Goal: Task Accomplishment & Management: Manage account settings

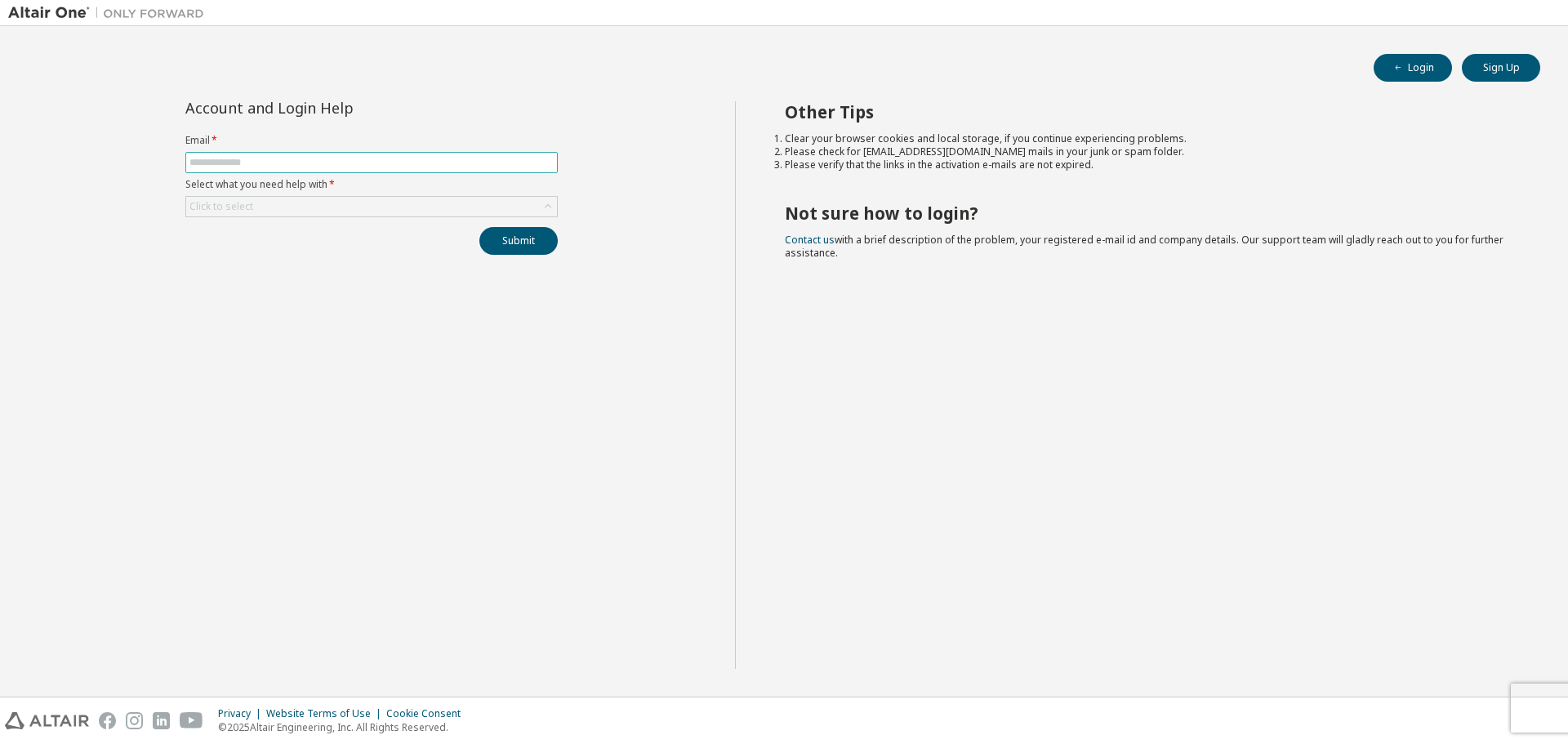
click at [311, 163] on input "text" at bounding box center [372, 163] width 365 height 13
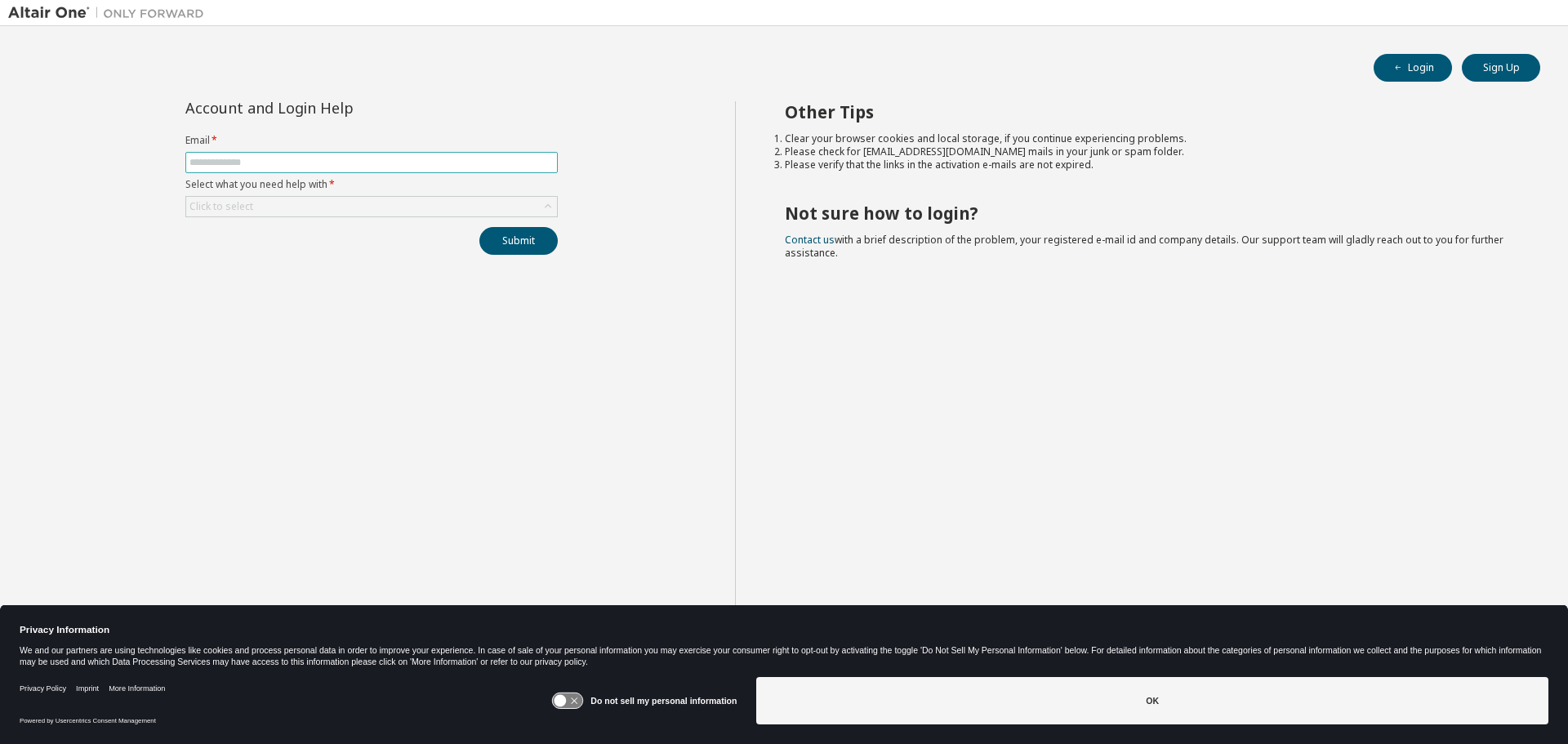
click at [321, 158] on input "text" at bounding box center [372, 163] width 365 height 13
type input "**********"
click at [329, 206] on div "Click to select" at bounding box center [371, 206] width 371 height 19
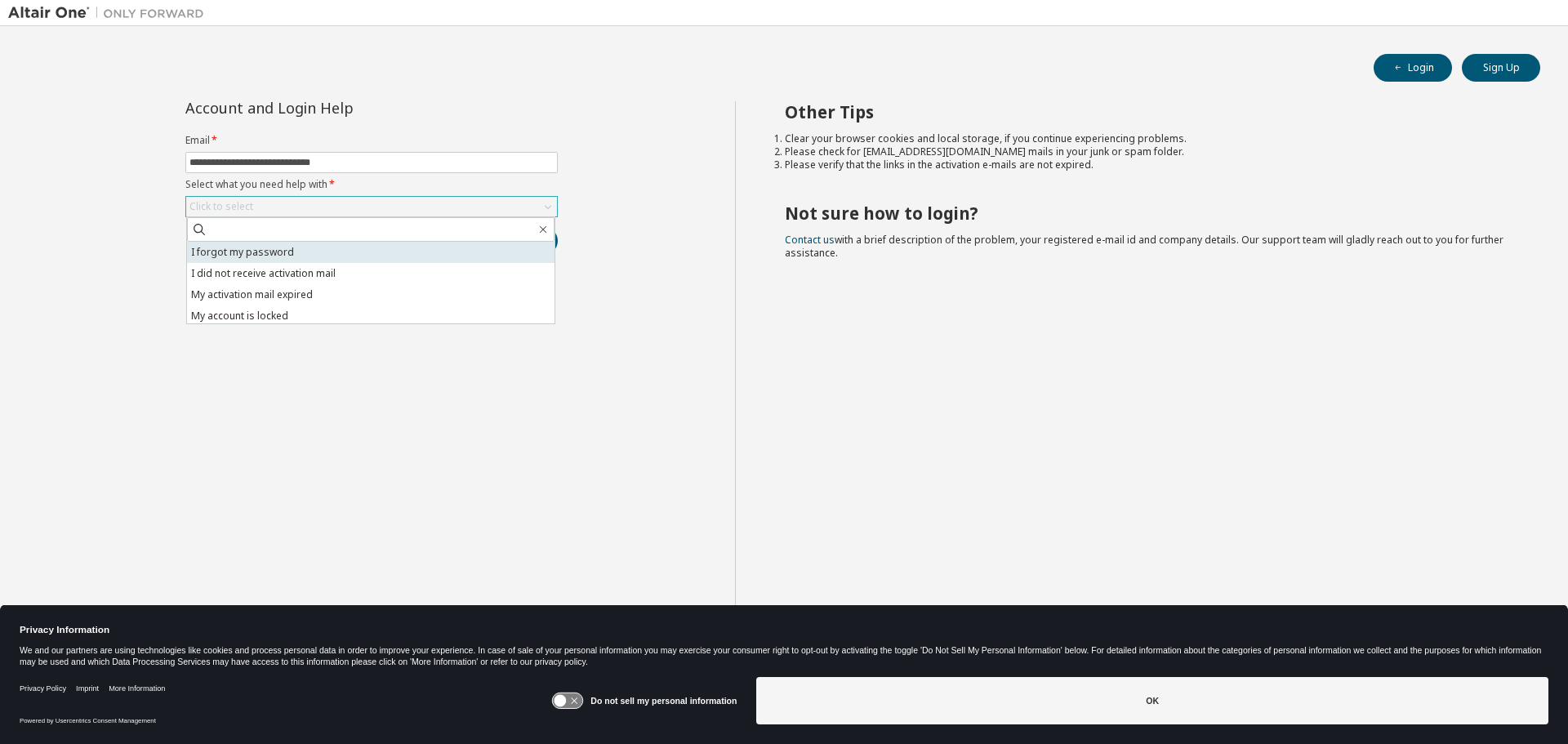
click at [317, 252] on li "I forgot my password" at bounding box center [370, 252] width 367 height 21
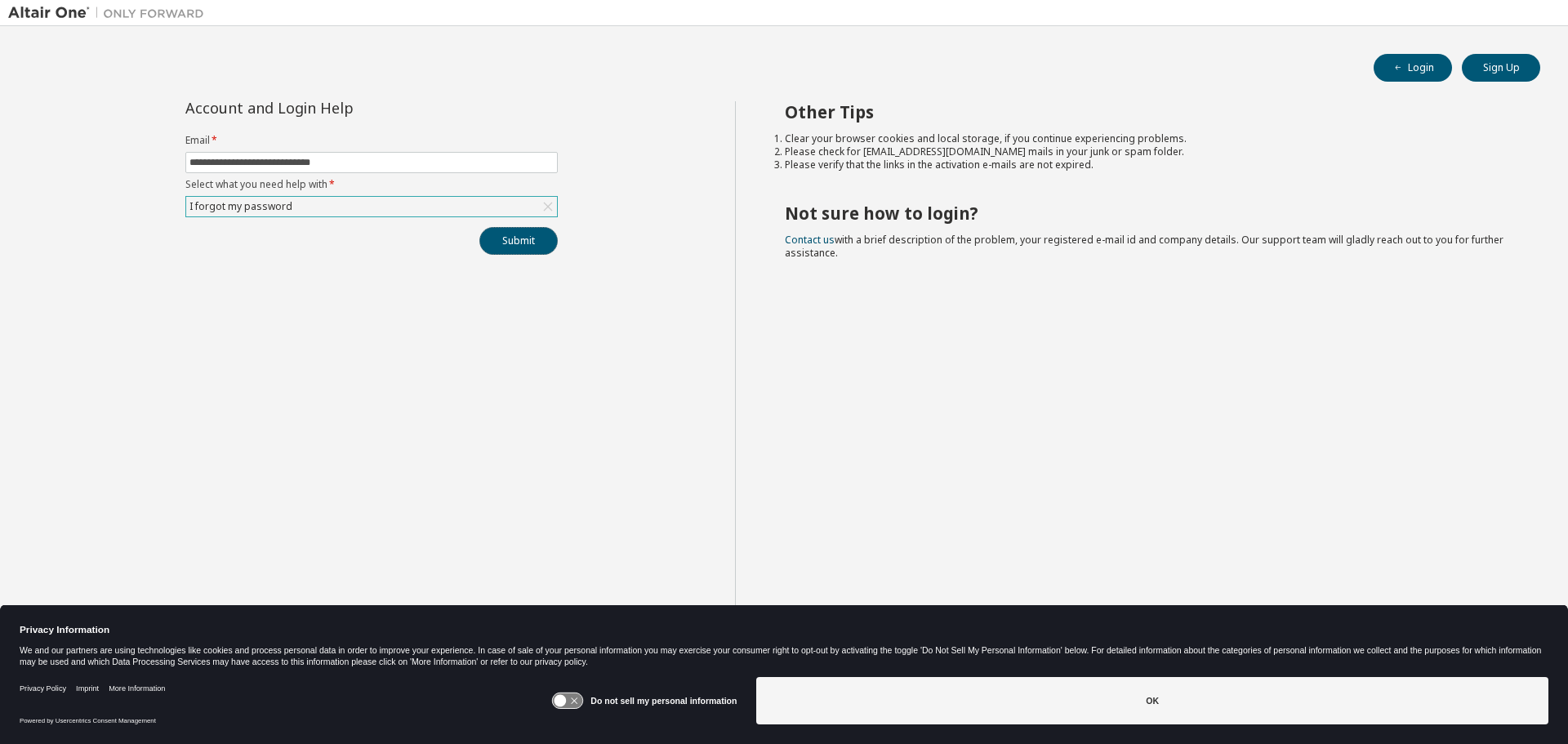
click at [530, 245] on button "Submit" at bounding box center [518, 240] width 78 height 28
